Goal: Task Accomplishment & Management: Manage account settings

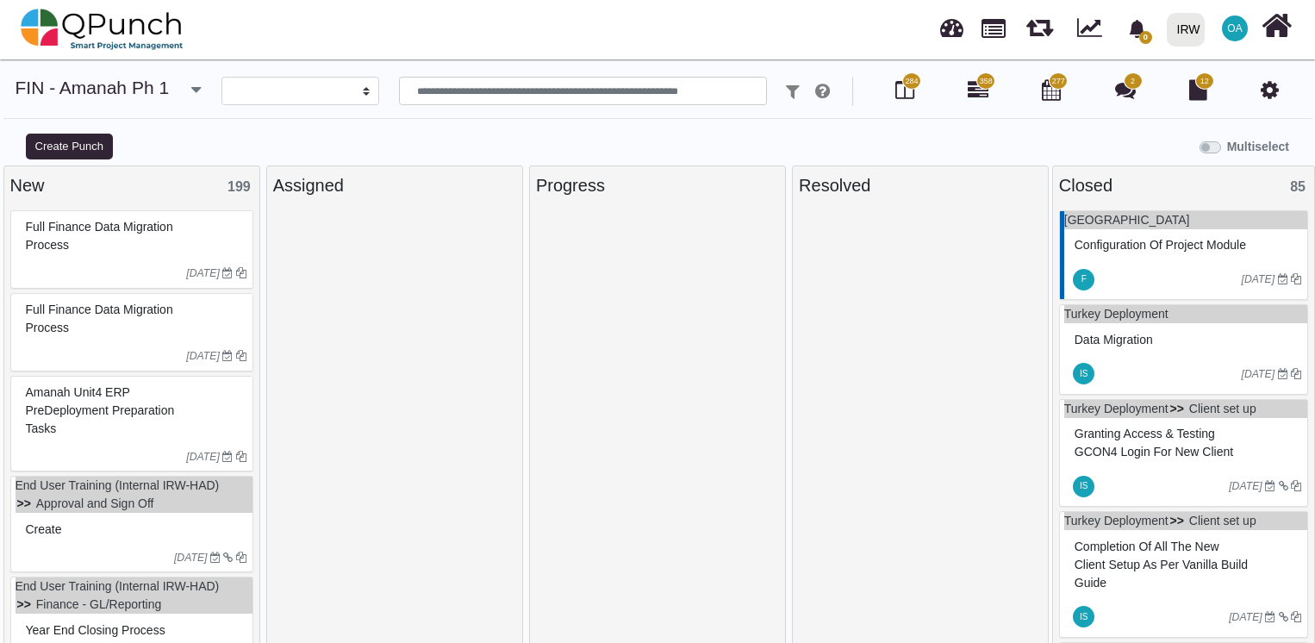
select select
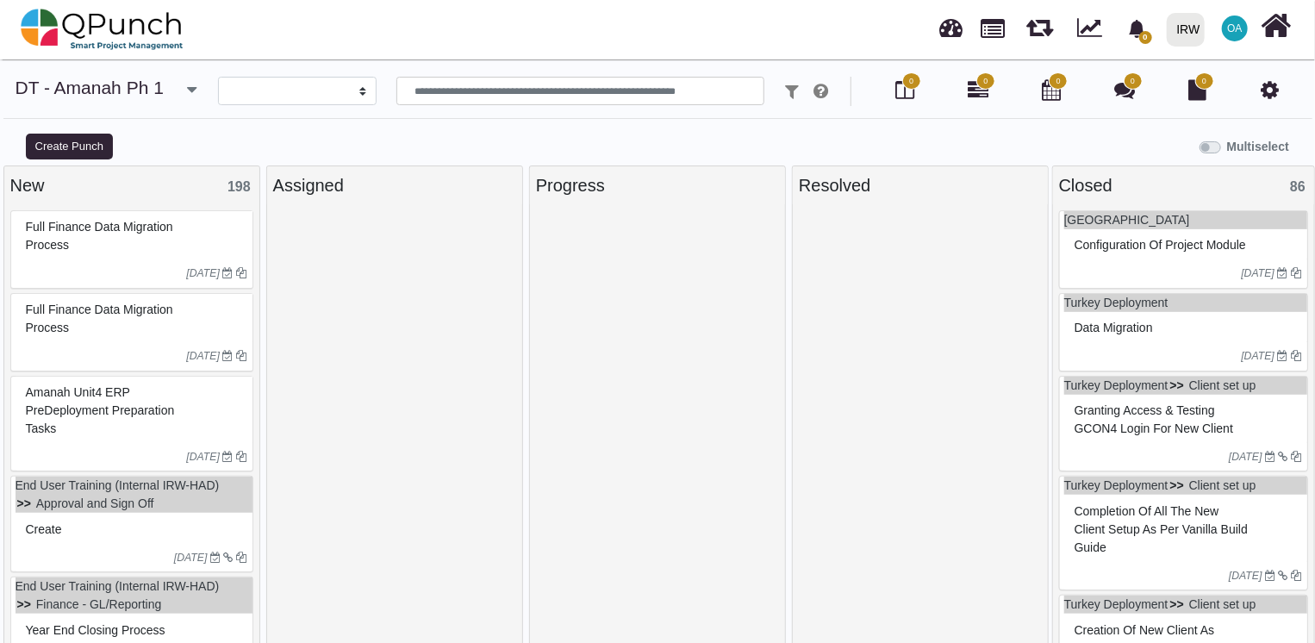
select select
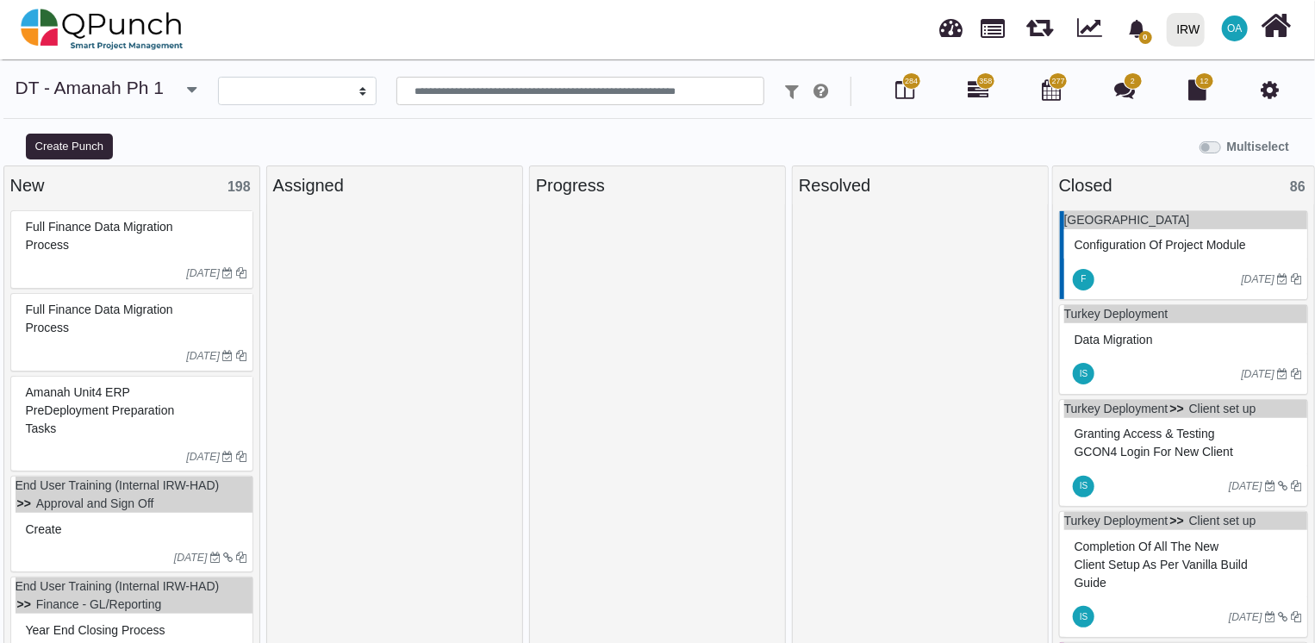
click at [172, 255] on div "Full Finance Data Migration Process" at bounding box center [134, 236] width 225 height 45
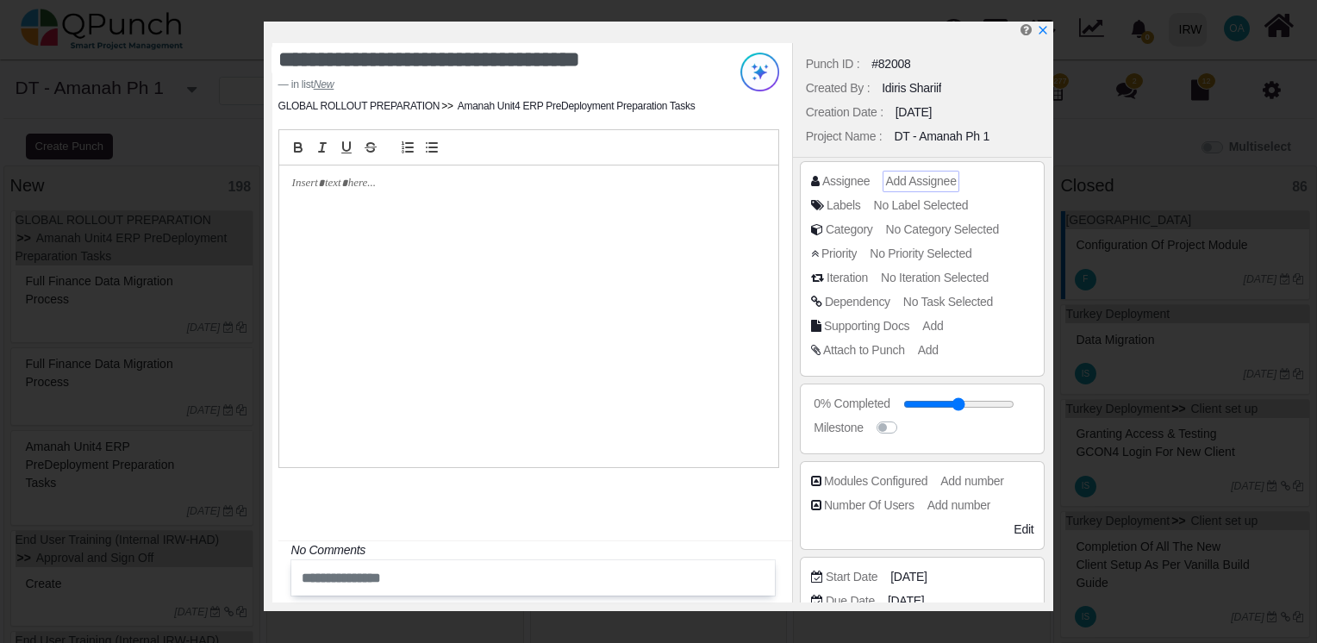
click at [890, 181] on span "Add Assignee" at bounding box center [920, 181] width 71 height 14
click at [916, 184] on span "Add Assignee" at bounding box center [920, 181] width 71 height 14
click at [909, 181] on span "Add Assignee" at bounding box center [920, 181] width 71 height 14
drag, startPoint x: 909, startPoint y: 181, endPoint x: 853, endPoint y: 186, distance: 56.3
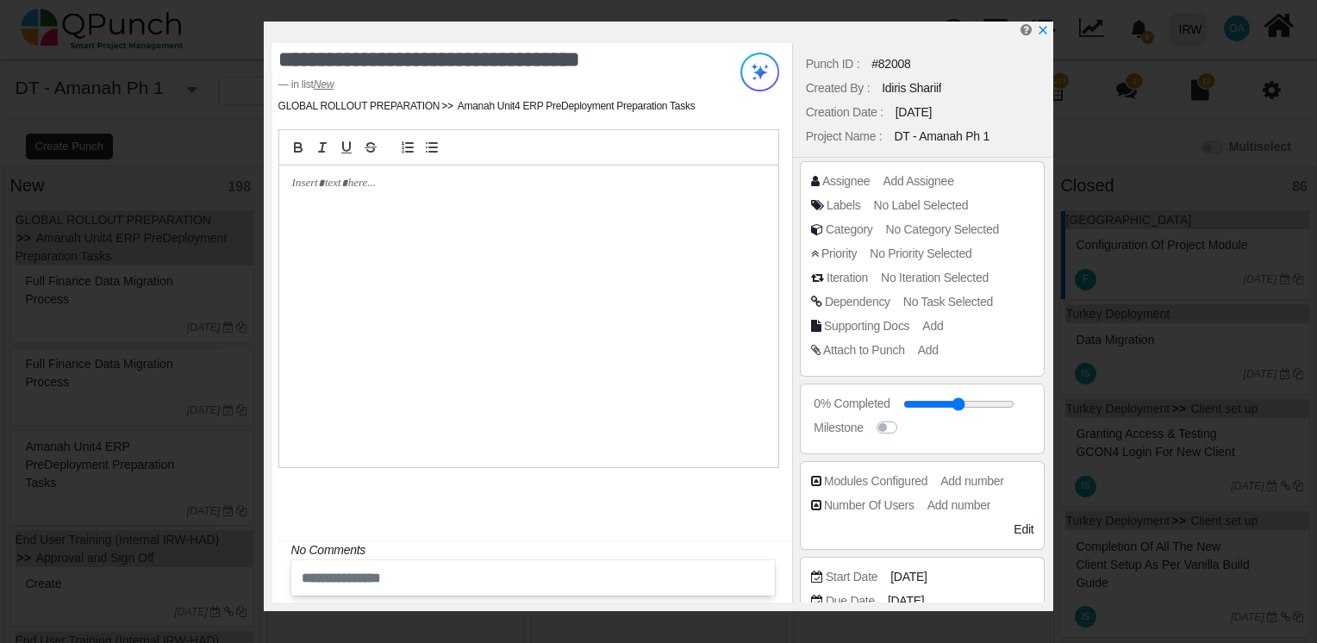
click at [853, 186] on div "Assignee" at bounding box center [845, 181] width 47 height 18
click at [904, 184] on span "Add Assignee" at bounding box center [920, 181] width 71 height 14
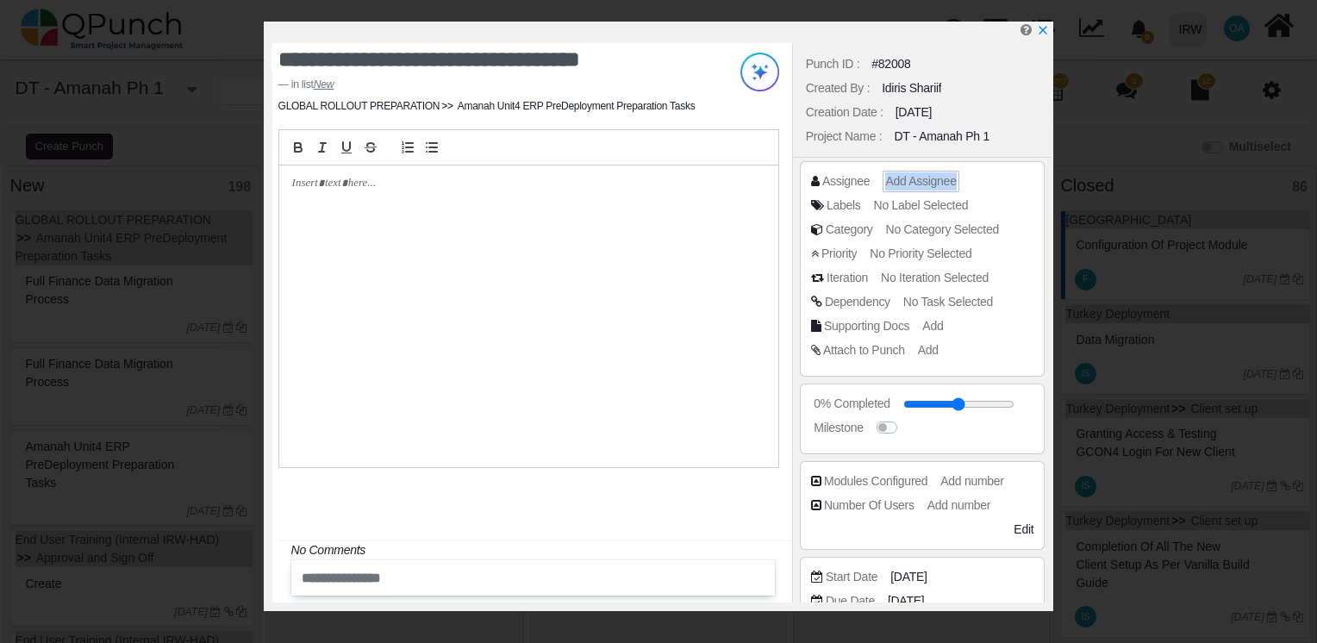
click at [904, 184] on span "Add Assignee" at bounding box center [920, 181] width 71 height 14
click at [898, 181] on span "Add Assignee" at bounding box center [920, 181] width 71 height 14
click at [894, 181] on span "Add Assignee" at bounding box center [920, 181] width 71 height 14
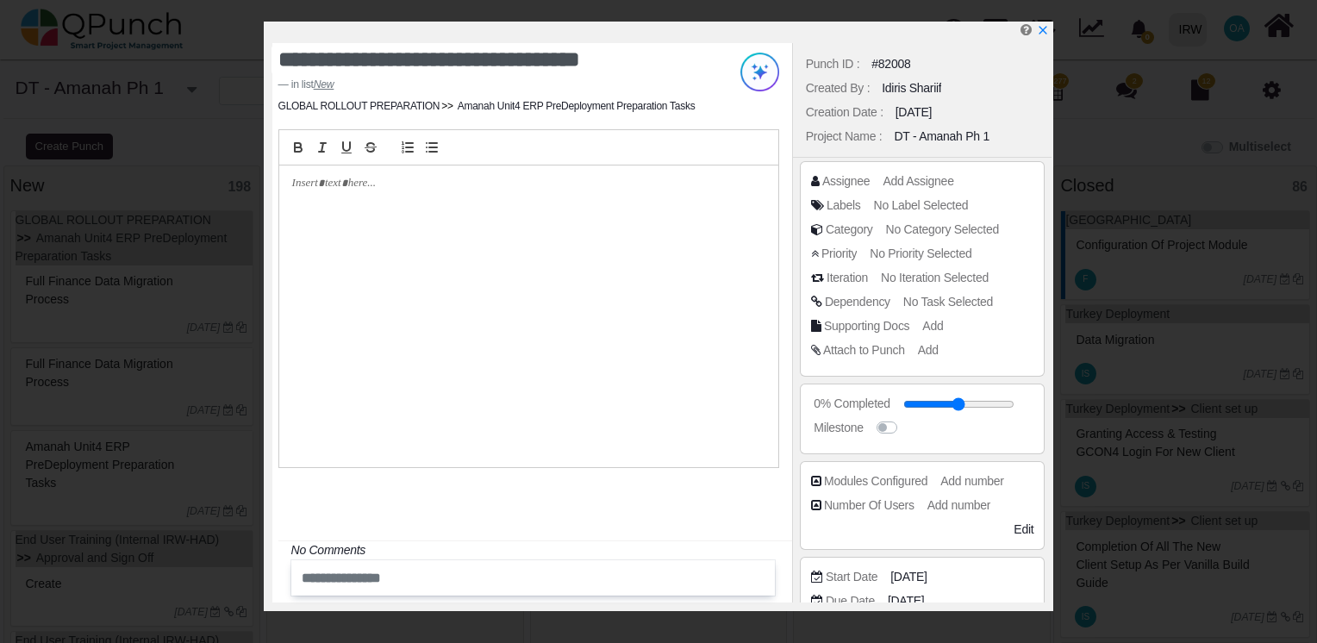
drag, startPoint x: 894, startPoint y: 181, endPoint x: 871, endPoint y: 181, distance: 23.3
click at [871, 181] on div "Assignee Add Assignee" at bounding box center [927, 180] width 232 height 17
click at [903, 184] on span "Add Assignee" at bounding box center [920, 181] width 71 height 14
click at [907, 184] on span "Add Assignee" at bounding box center [920, 181] width 71 height 14
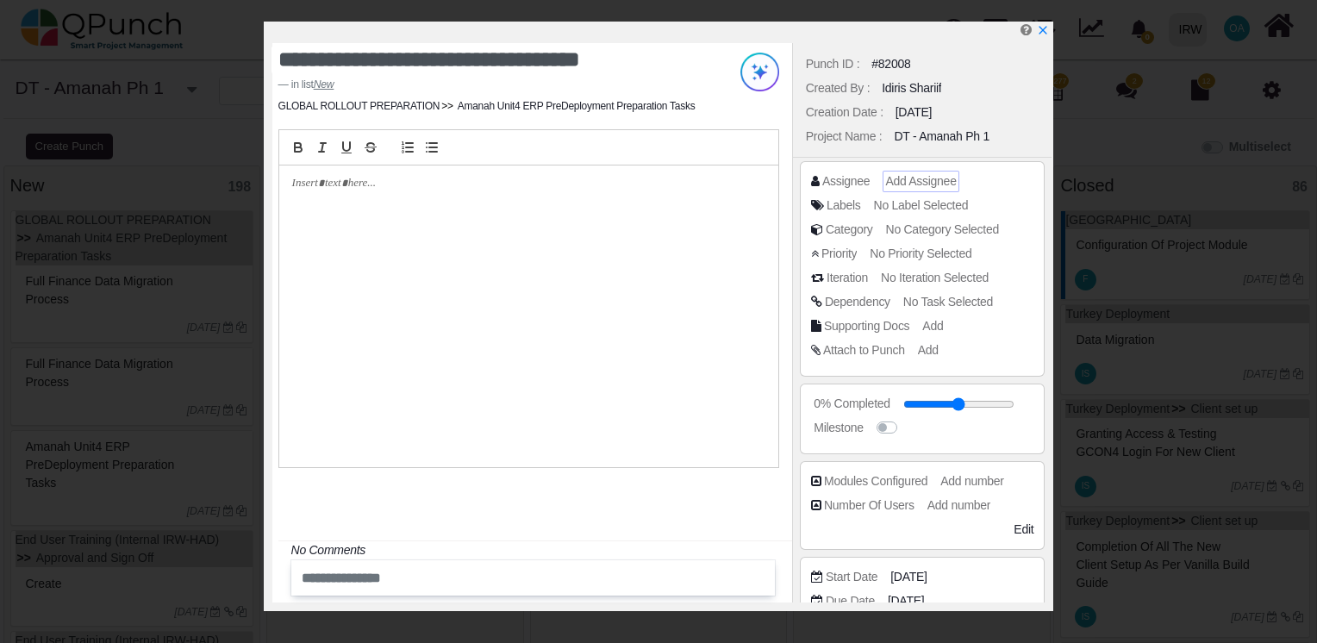
drag, startPoint x: 907, startPoint y: 184, endPoint x: 893, endPoint y: 184, distance: 13.8
click at [893, 184] on span "Add Assignee" at bounding box center [920, 181] width 71 height 14
click at [911, 179] on span "Add Assignee" at bounding box center [920, 181] width 71 height 14
click at [1039, 31] on icon "x" at bounding box center [1042, 31] width 14 height 14
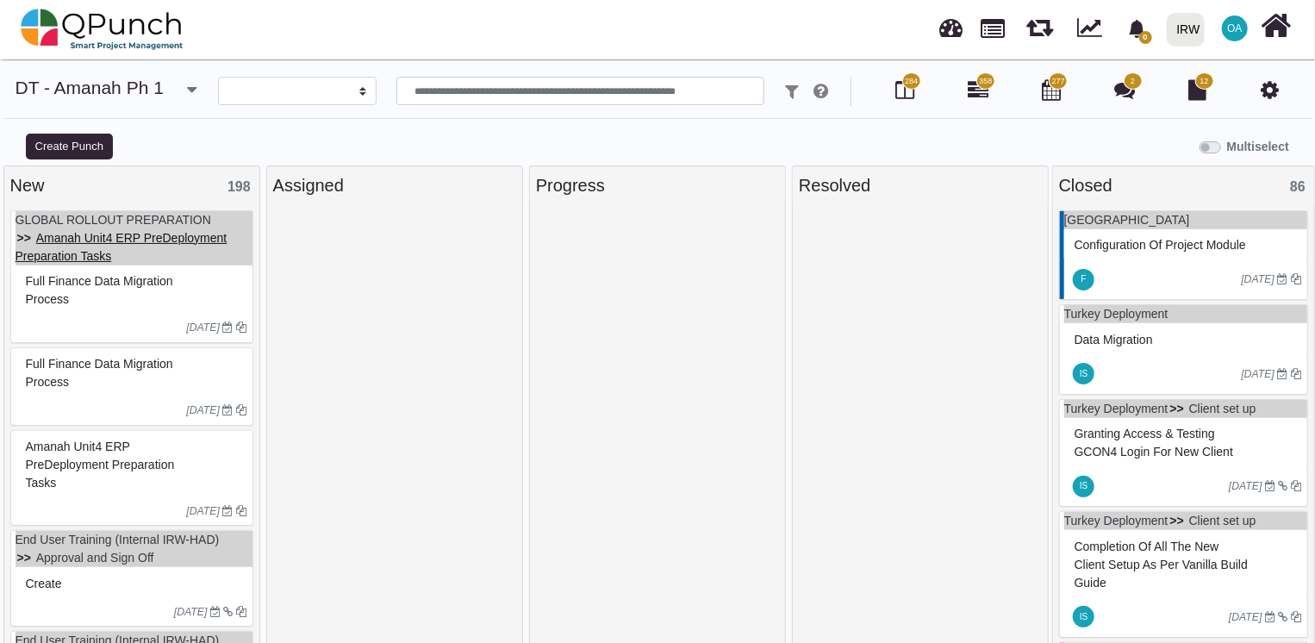
click at [141, 238] on link "Amanah Unit4 ERP PreDeployment Preparation Tasks" at bounding box center [122, 247] width 212 height 32
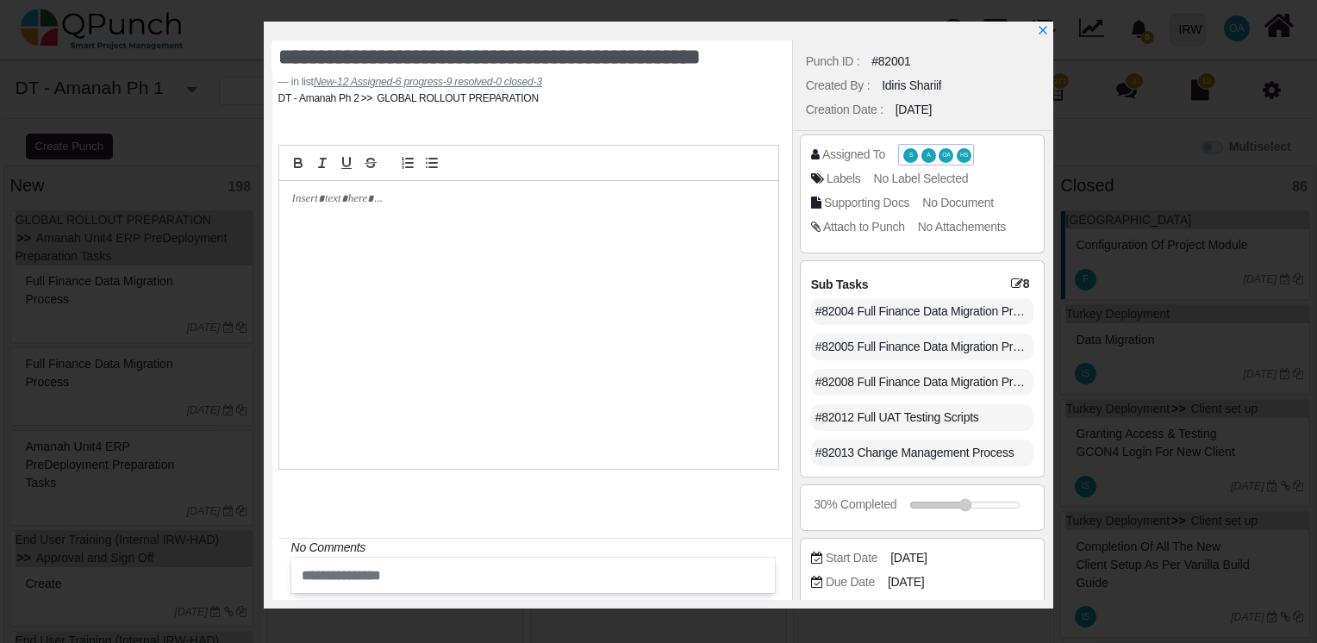
click at [909, 157] on span "S" at bounding box center [910, 156] width 3 height 6
click at [928, 156] on span "A" at bounding box center [928, 155] width 15 height 15
click at [910, 156] on span "S" at bounding box center [910, 156] width 3 height 6
click at [854, 156] on div "Assigned To" at bounding box center [853, 155] width 63 height 18
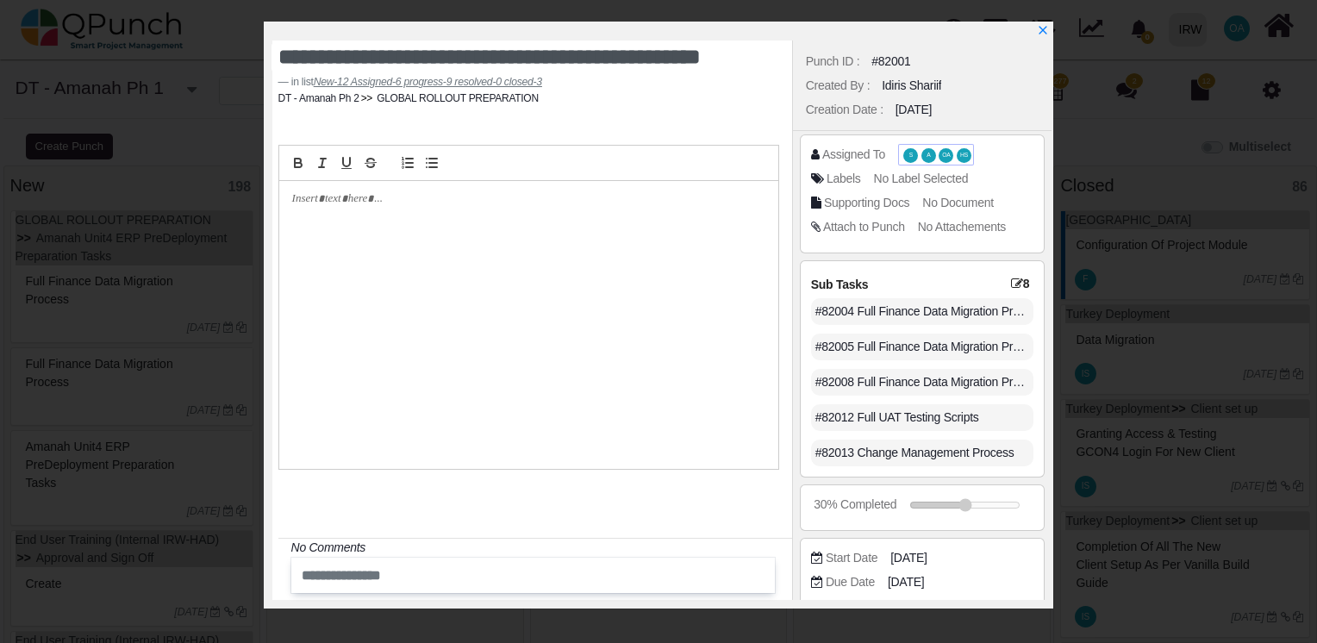
click at [914, 152] on span "S" at bounding box center [910, 155] width 15 height 15
click at [960, 155] on span "HS" at bounding box center [964, 156] width 8 height 6
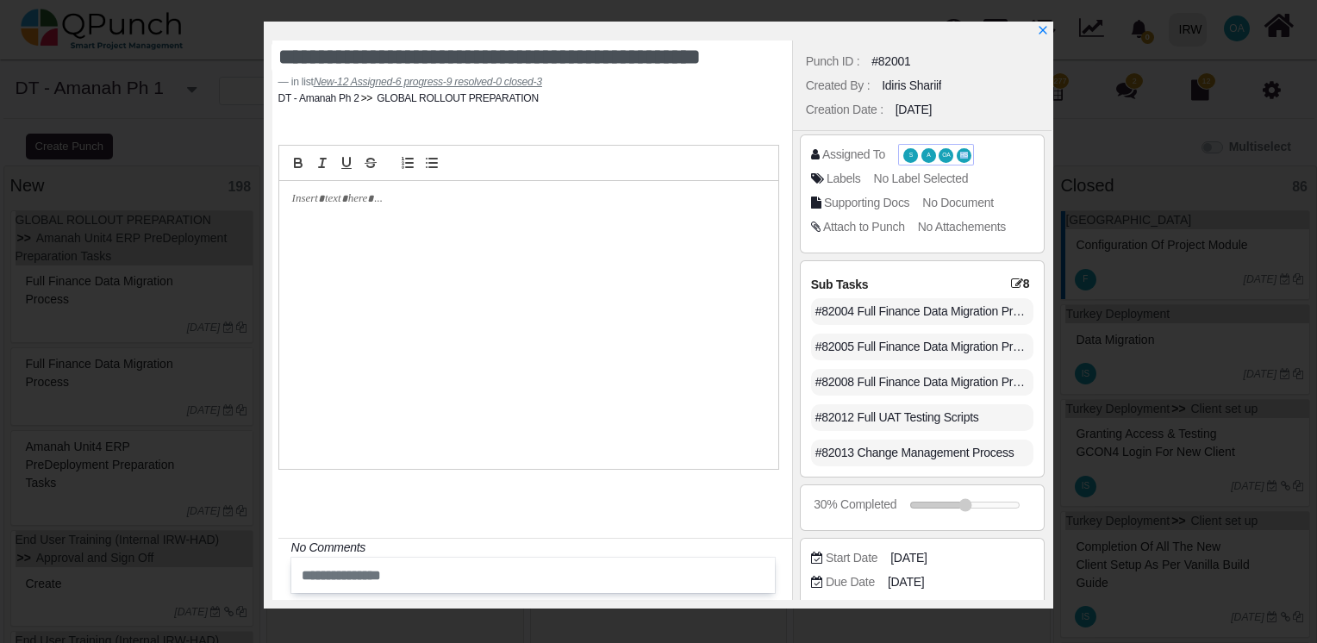
click at [960, 155] on span "HS" at bounding box center [964, 156] width 8 height 6
drag, startPoint x: 960, startPoint y: 155, endPoint x: 909, endPoint y: 154, distance: 50.9
click at [909, 154] on span "S" at bounding box center [910, 156] width 3 height 6
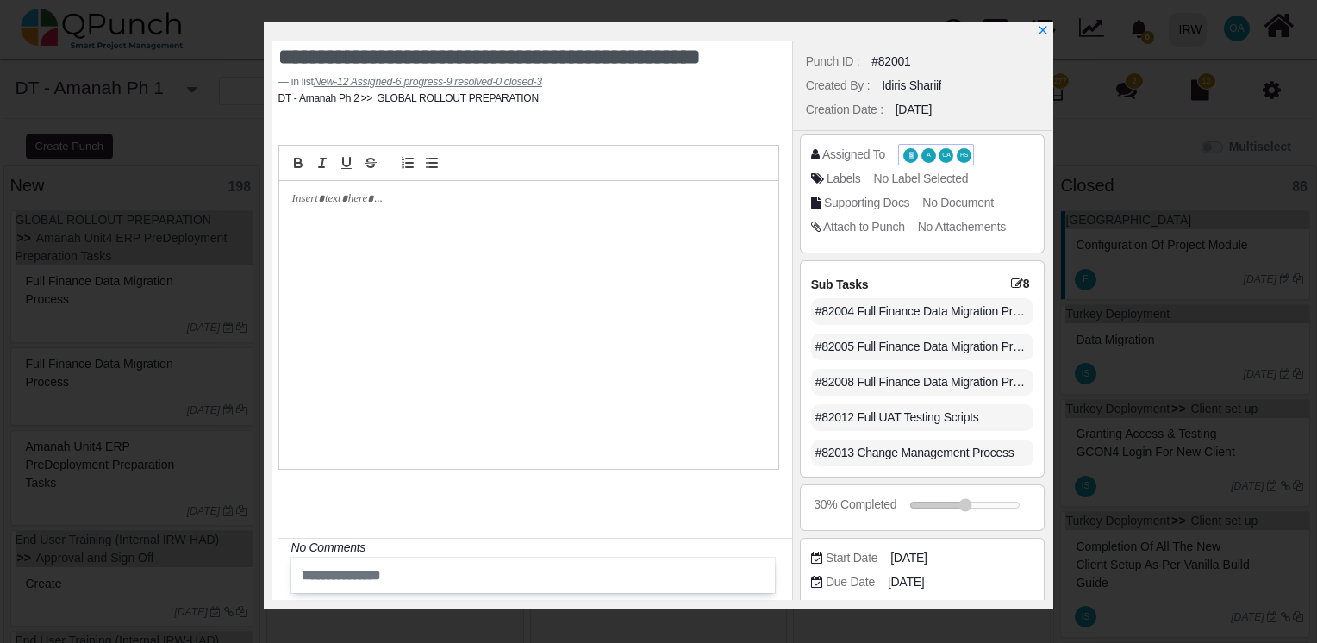
click at [909, 154] on span "S" at bounding box center [910, 156] width 3 height 6
drag, startPoint x: 909, startPoint y: 154, endPoint x: 921, endPoint y: 156, distance: 12.2
click at [921, 156] on span "A" at bounding box center [928, 155] width 15 height 15
click at [947, 157] on span "OA" at bounding box center [946, 156] width 8 height 6
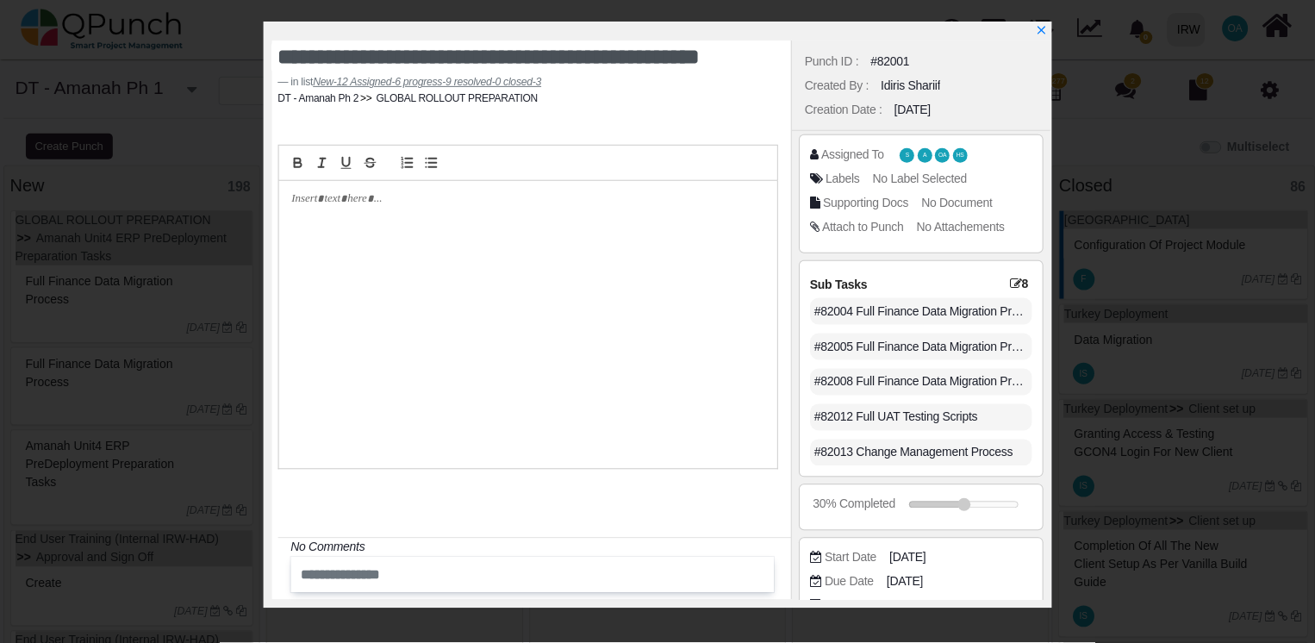
scroll to position [163, 0]
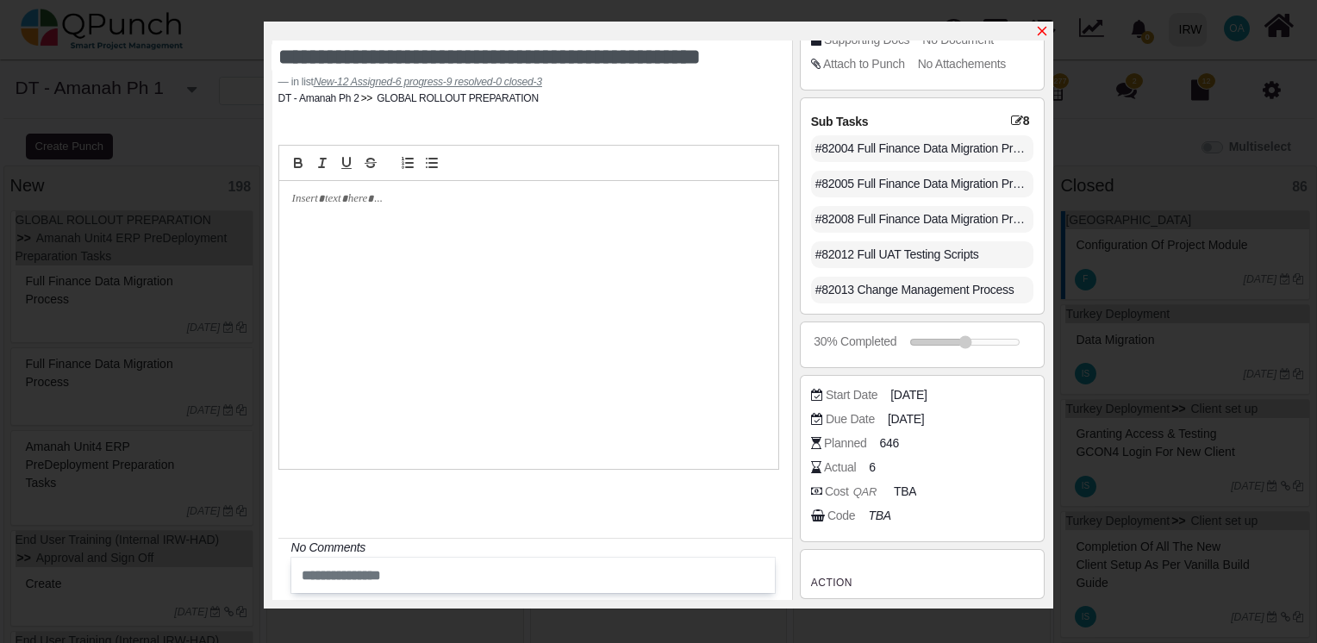
click at [1048, 26] on icon "x" at bounding box center [1042, 31] width 14 height 14
